Goal: Use online tool/utility: Utilize a website feature to perform a specific function

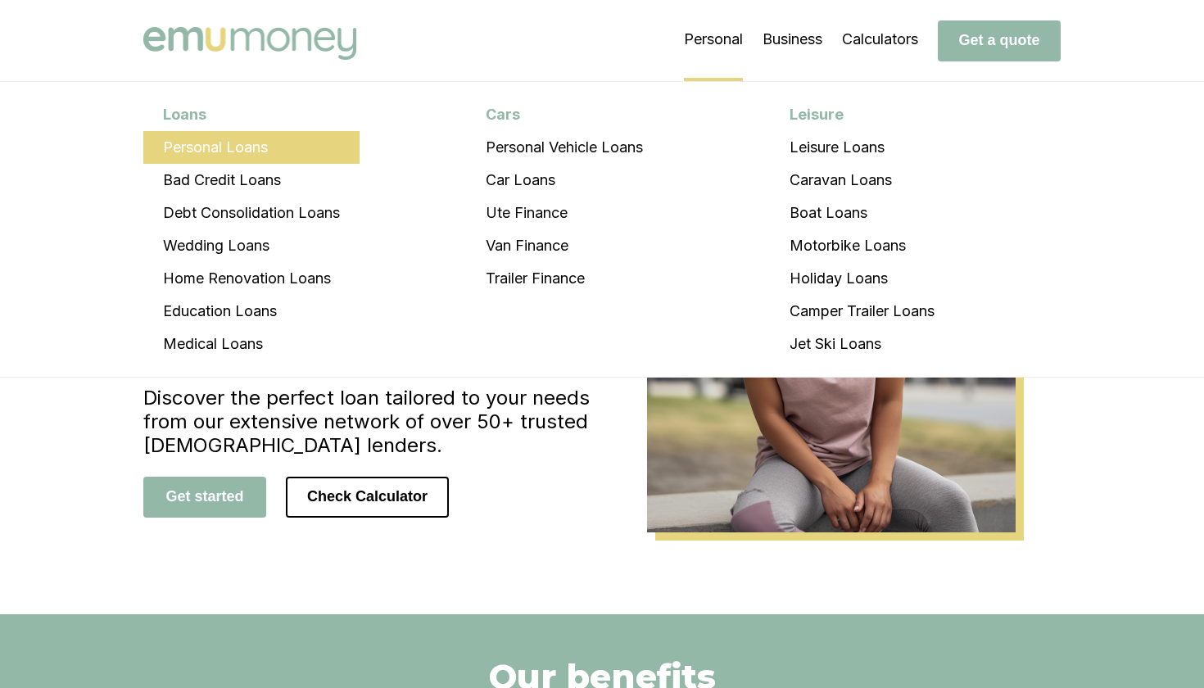
click at [279, 147] on li "Personal Loans" at bounding box center [251, 147] width 216 height 33
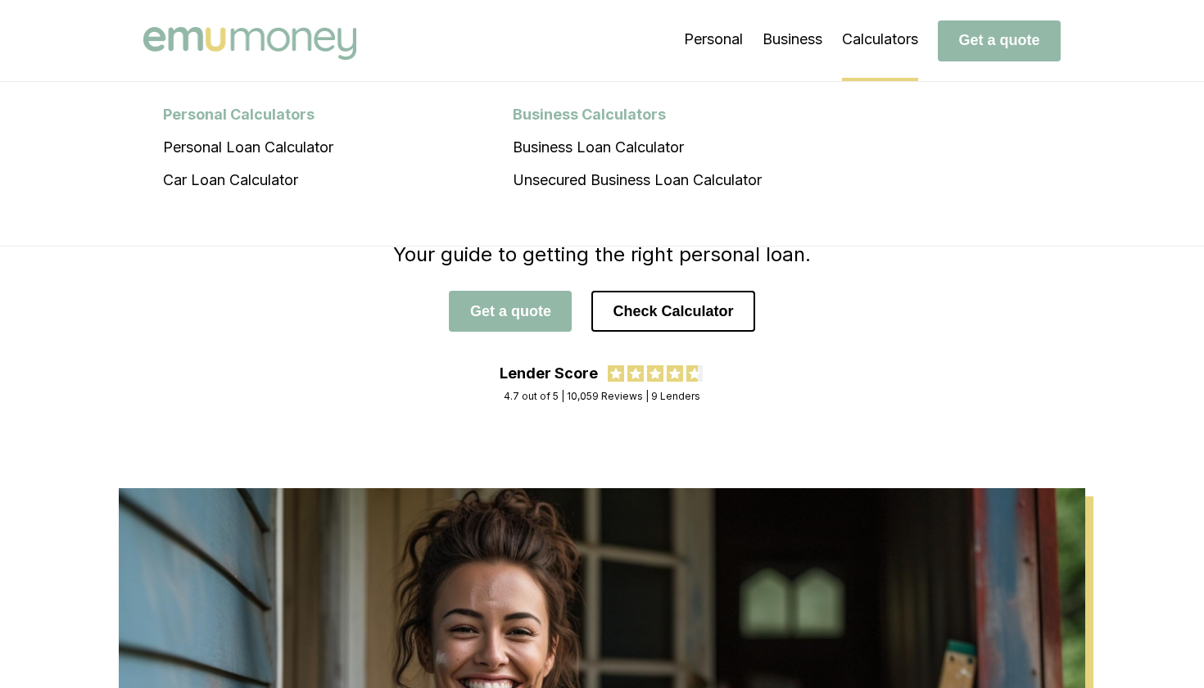
click at [856, 52] on li "Calculators Personal Calculators Personal Loan Calculator Car Loan Calculator B…" at bounding box center [880, 40] width 76 height 82
click at [230, 147] on li "Personal Loan Calculator" at bounding box center [248, 147] width 210 height 33
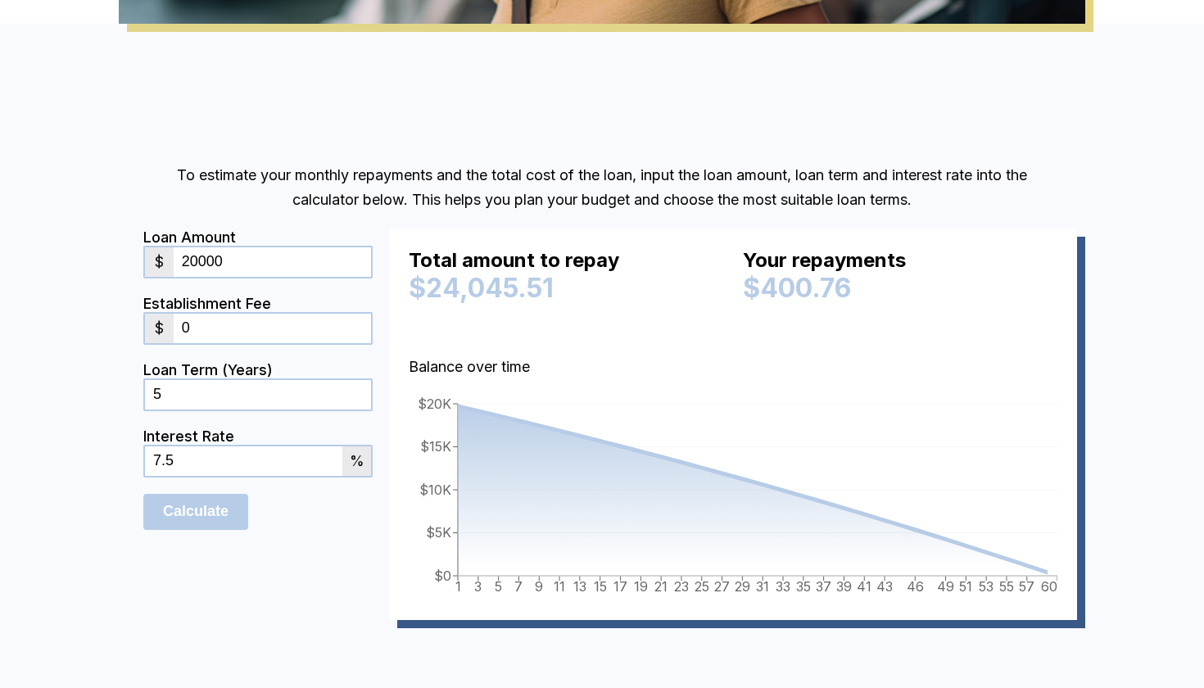
scroll to position [776, 0]
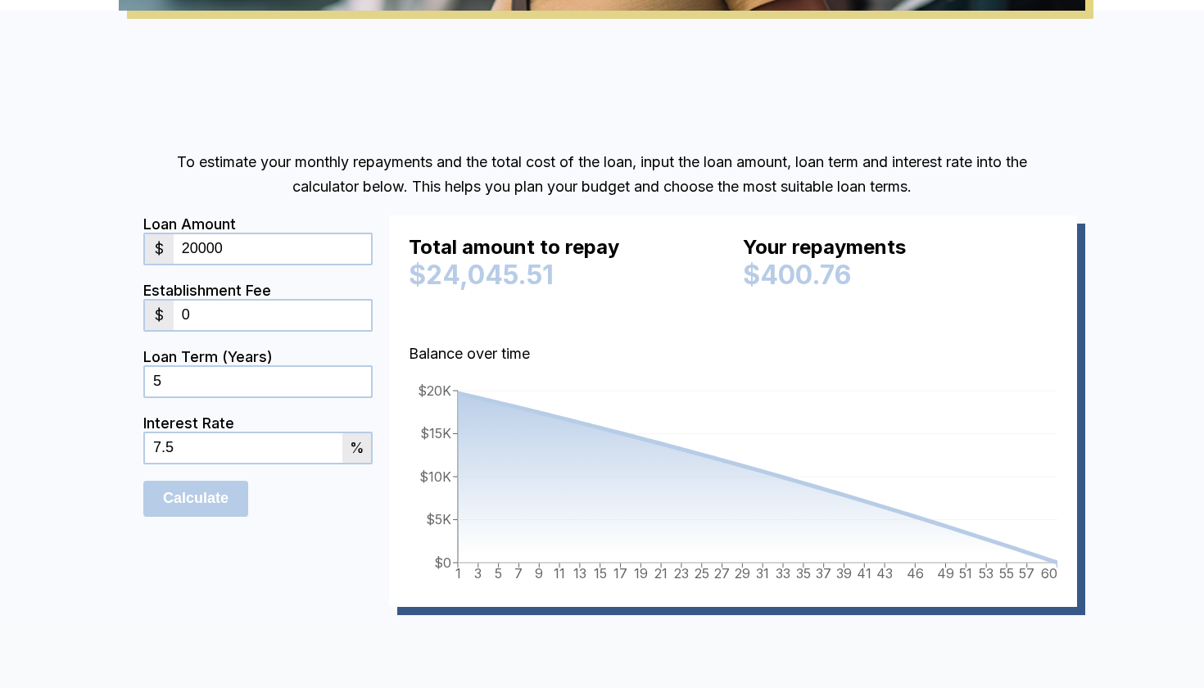
drag, startPoint x: 239, startPoint y: 246, endPoint x: 114, endPoint y: 246, distance: 125.3
click at [114, 246] on div "To estimate your monthly repayments and the total cost of the loan, input the l…" at bounding box center [602, 394] width 983 height 522
type input "6000"
click at [229, 323] on input "0" at bounding box center [272, 314] width 197 height 29
type input "900"
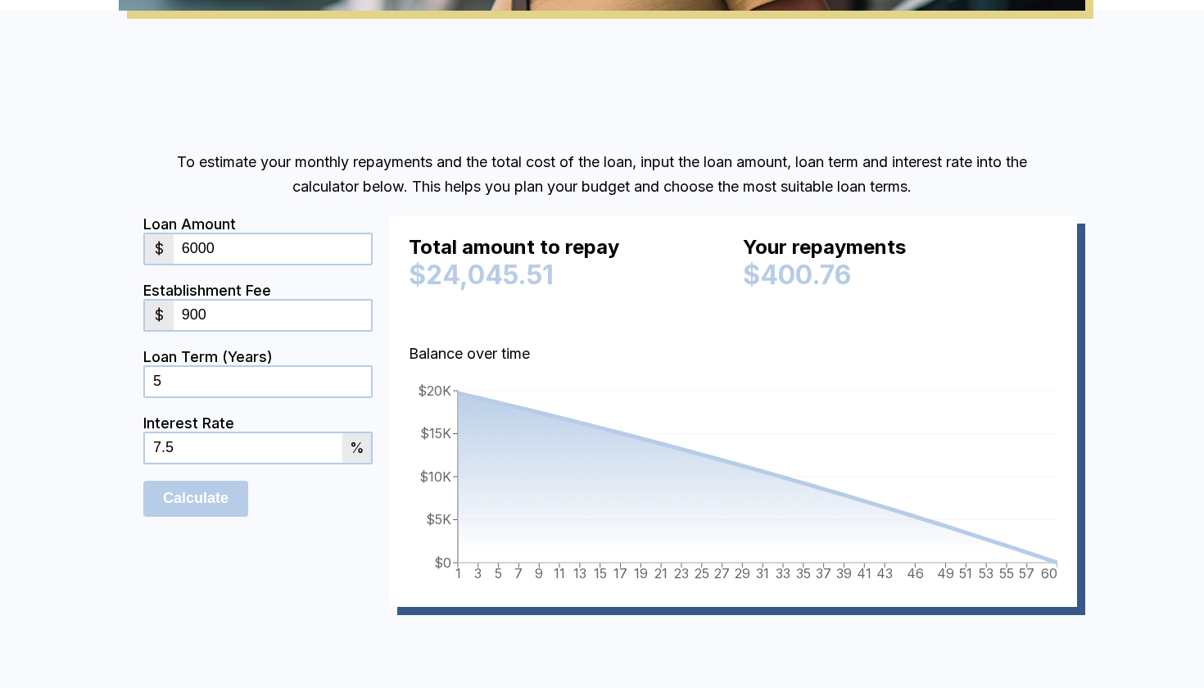
click at [250, 550] on form "Loan Amount $ 6000 Establishment Fee $ 900 Loan Term (Years) 5 Interest Rate 7.…" at bounding box center [257, 410] width 229 height 391
drag, startPoint x: 206, startPoint y: 436, endPoint x: 45, endPoint y: 447, distance: 161.7
click at [45, 447] on div "To estimate your monthly repayments and the total cost of the loan, input the l…" at bounding box center [602, 395] width 1204 height 768
drag, startPoint x: 183, startPoint y: 446, endPoint x: 0, endPoint y: 454, distance: 183.6
click at [0, 454] on div "To estimate your monthly repayments and the total cost of the loan, input the l…" at bounding box center [602, 395] width 1204 height 768
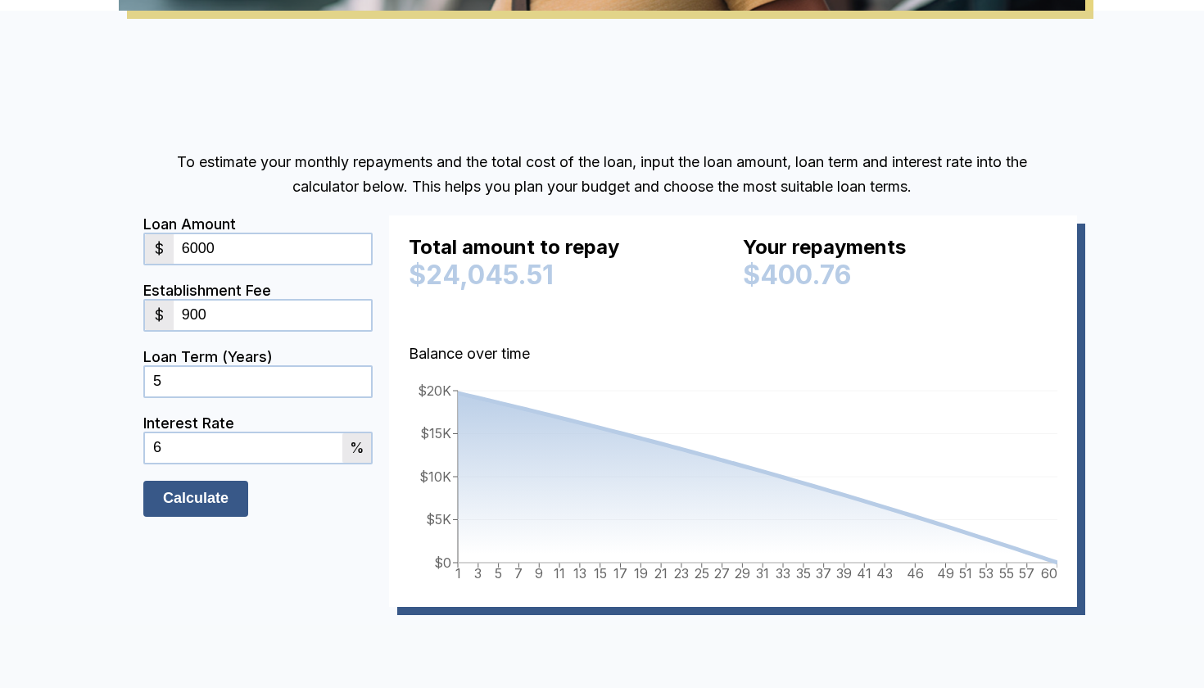
type input "6"
click at [234, 486] on input "Calculate" at bounding box center [195, 499] width 105 height 36
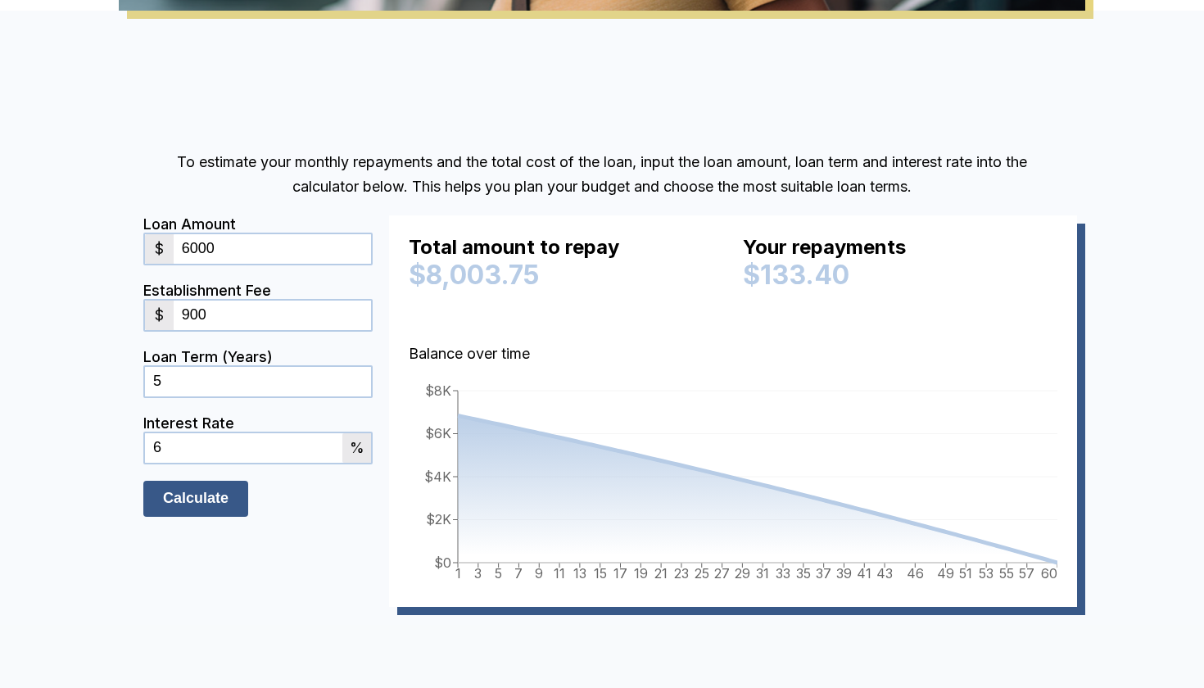
click at [218, 504] on input "Calculate" at bounding box center [195, 499] width 105 height 36
